Goal: Task Accomplishment & Management: Use online tool/utility

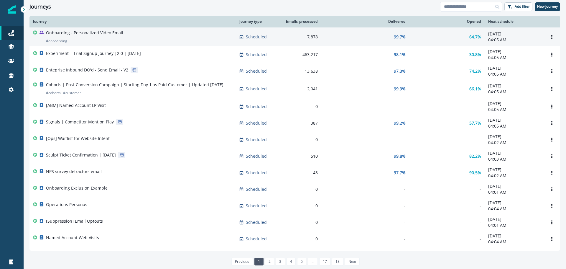
click at [120, 39] on div "Onboarding - Personalized Video Email # onboarding" at bounding box center [84, 37] width 77 height 14
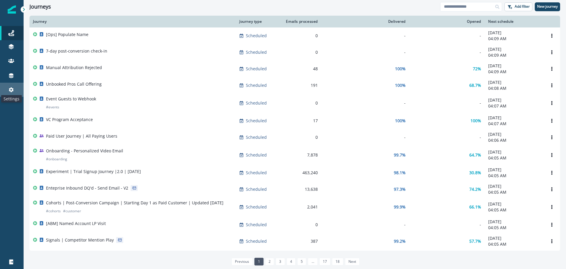
click at [12, 87] on icon at bounding box center [11, 90] width 6 height 6
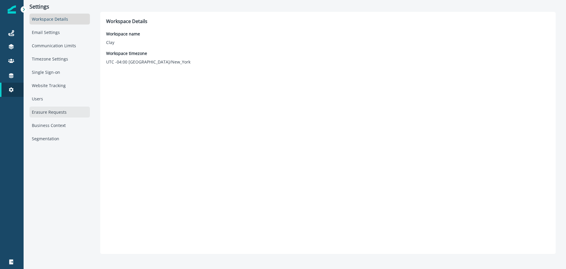
click at [56, 110] on div "Erasure Requests" at bounding box center [60, 112] width 60 height 11
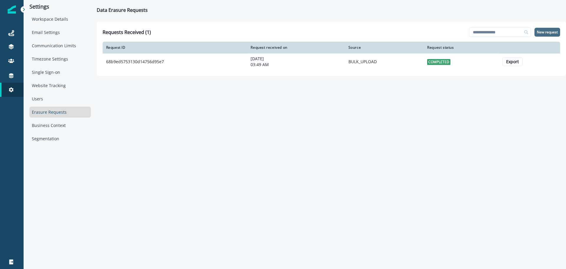
click at [542, 32] on p "New request" at bounding box center [547, 32] width 21 height 4
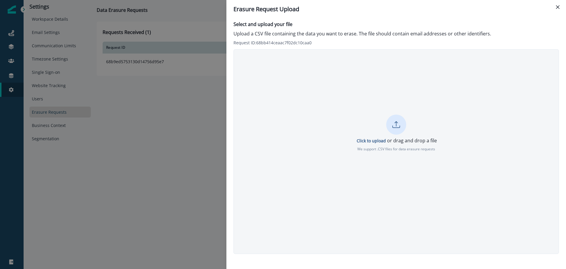
click at [394, 129] on div at bounding box center [396, 124] width 20 height 20
click at [246, 35] on p "Upload a CSV file containing the data you want to erase. The file should contai…" at bounding box center [397, 33] width 326 height 7
drag, startPoint x: 246, startPoint y: 35, endPoint x: 348, endPoint y: 36, distance: 101.8
click at [348, 36] on p "Upload a CSV file containing the data you want to erase. The file should contai…" at bounding box center [397, 33] width 326 height 7
click at [216, 115] on div "Erasure Request Upload Select and upload your file Upload a CSV file containing…" at bounding box center [283, 134] width 566 height 269
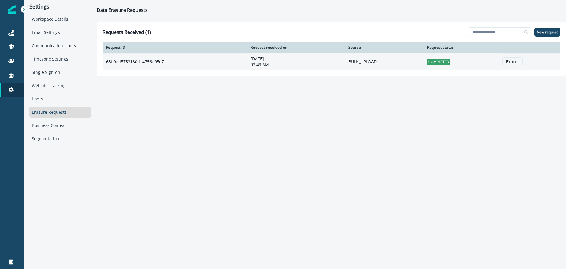
click at [326, 58] on p "[DATE]" at bounding box center [296, 59] width 91 height 6
drag, startPoint x: 261, startPoint y: 64, endPoint x: 391, endPoint y: 70, distance: 130.3
click at [261, 64] on p "03:49 AM" at bounding box center [296, 65] width 91 height 6
drag, startPoint x: 403, startPoint y: 70, endPoint x: 407, endPoint y: 69, distance: 4.2
click at [404, 70] on td "BULK_UPLOAD" at bounding box center [384, 61] width 79 height 17
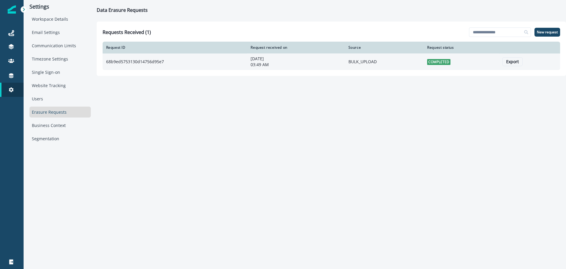
drag, startPoint x: 451, startPoint y: 62, endPoint x: 481, endPoint y: 62, distance: 30.1
click at [452, 62] on td "COMPLETED" at bounding box center [461, 61] width 75 height 17
click at [510, 62] on p "Export" at bounding box center [513, 61] width 13 height 5
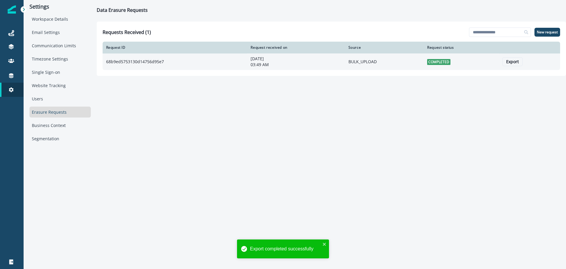
drag, startPoint x: 261, startPoint y: 142, endPoint x: 165, endPoint y: 98, distance: 105.1
click at [259, 142] on div "Settings Workspace Details Email Settings Communication Limits Timezone Setting…" at bounding box center [295, 72] width 543 height 144
